Goal: Task Accomplishment & Management: Manage account settings

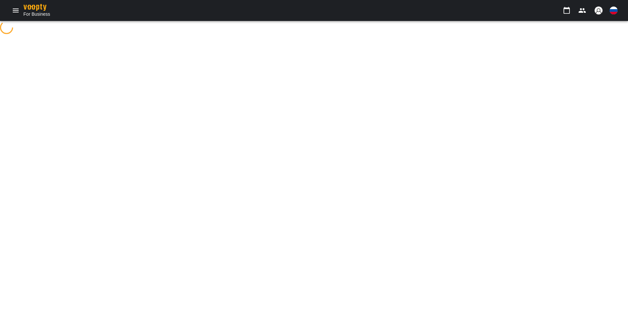
select select "**"
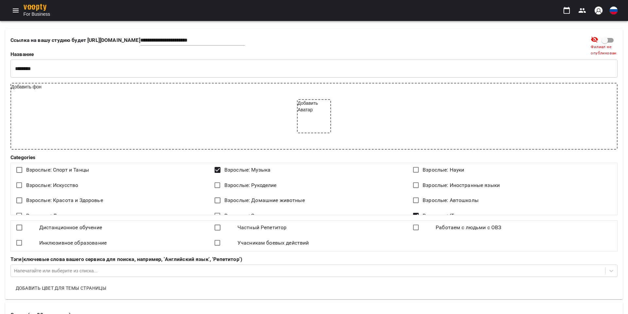
click at [16, 12] on icon "Menu" at bounding box center [16, 11] width 8 height 8
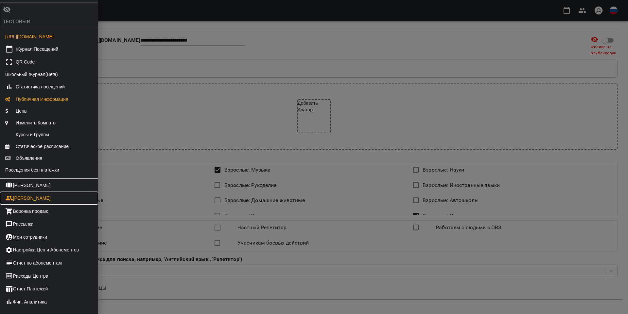
click at [36, 203] on link "[PERSON_NAME]" at bounding box center [49, 197] width 98 height 13
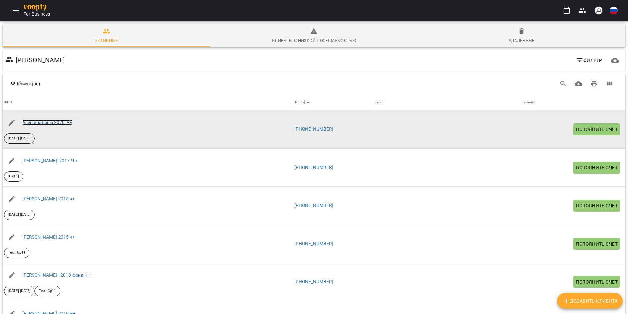
click at [50, 122] on link "АлешинаДаша 2020 Ч+" at bounding box center [47, 122] width 50 height 5
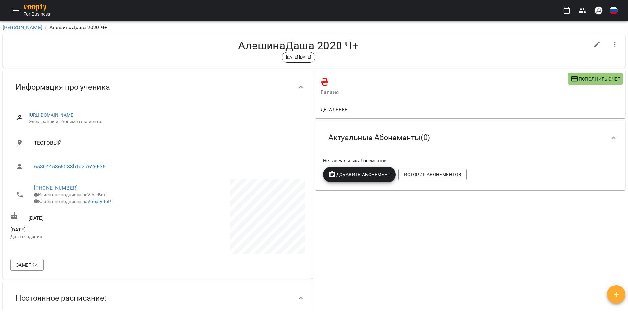
click at [618, 290] on icon "button" at bounding box center [616, 294] width 8 height 8
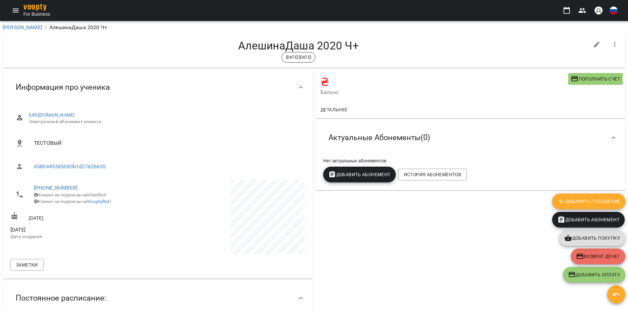
click at [571, 199] on span "Добавить Посещение" at bounding box center [588, 201] width 63 height 8
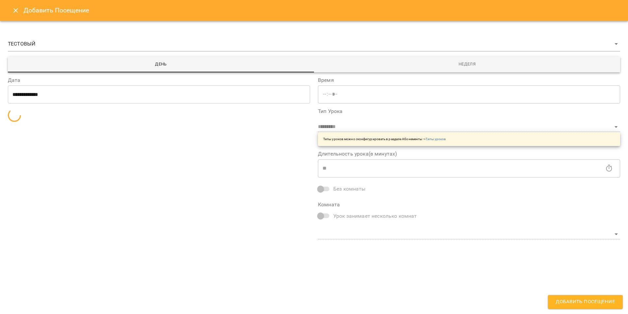
type input "*****"
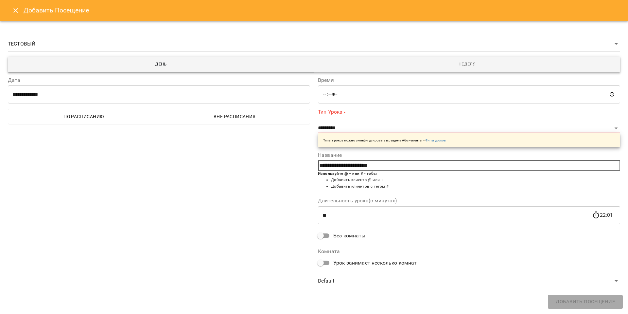
click at [90, 116] on span "По расписанию" at bounding box center [83, 117] width 143 height 8
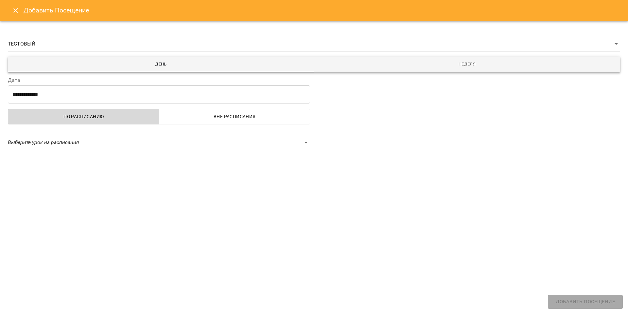
click at [87, 118] on span "По расписанию" at bounding box center [83, 117] width 143 height 8
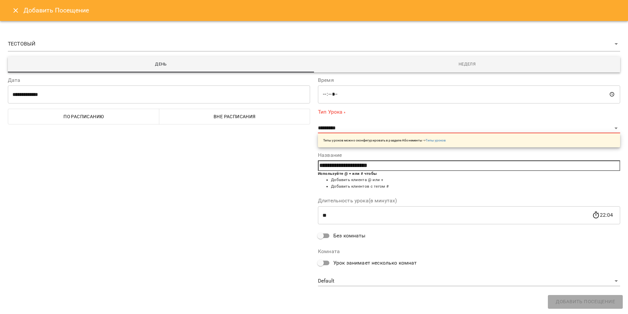
click at [90, 116] on span "По расписанию" at bounding box center [83, 117] width 143 height 8
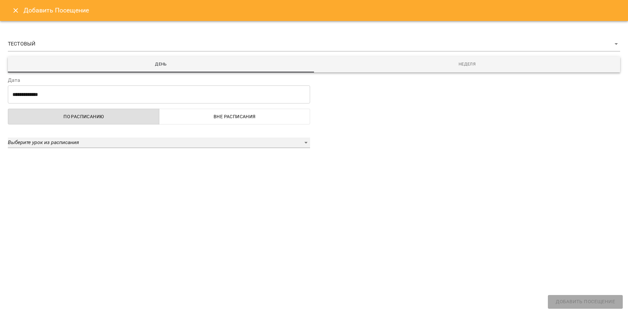
click at [75, 141] on em "Выберите урок из расписания" at bounding box center [43, 142] width 71 height 6
click at [74, 146] on ul "Выберите урок из расписания" at bounding box center [159, 142] width 302 height 21
click at [83, 117] on div at bounding box center [314, 157] width 628 height 314
click at [306, 143] on div "Выберите урок из расписания" at bounding box center [159, 142] width 302 height 10
click at [288, 145] on ul "Выберите урок из расписания" at bounding box center [159, 142] width 302 height 21
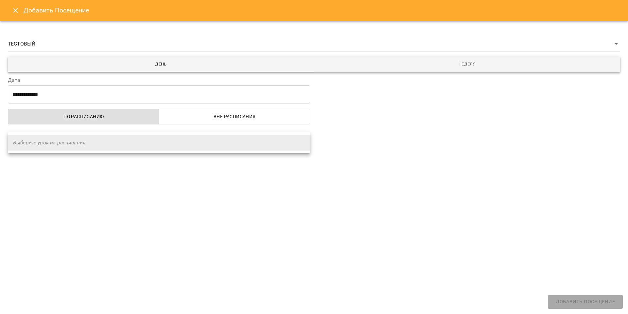
click at [238, 167] on div at bounding box center [314, 157] width 628 height 314
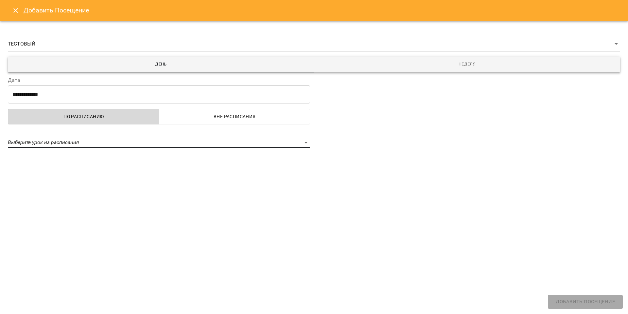
click at [74, 117] on span "По расписанию" at bounding box center [83, 117] width 143 height 8
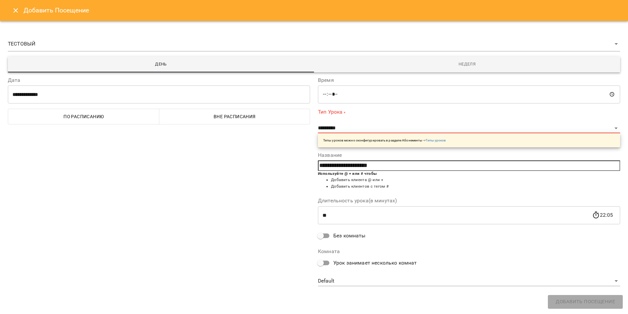
click at [45, 116] on span "По расписанию" at bounding box center [83, 117] width 143 height 8
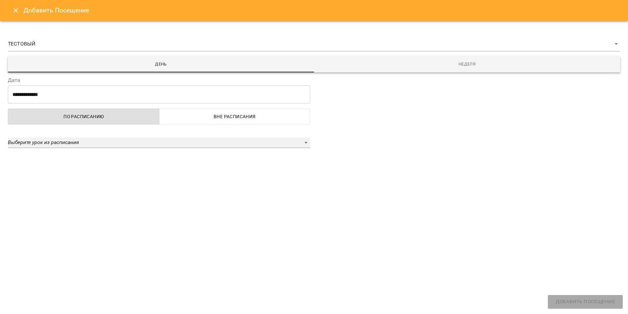
click at [61, 140] on em "Выберите урок из расписания" at bounding box center [43, 142] width 71 height 6
